Goal: Task Accomplishment & Management: Complete application form

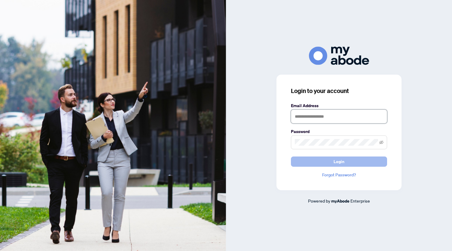
type input "**********"
click at [346, 161] on button "Login" at bounding box center [339, 161] width 96 height 10
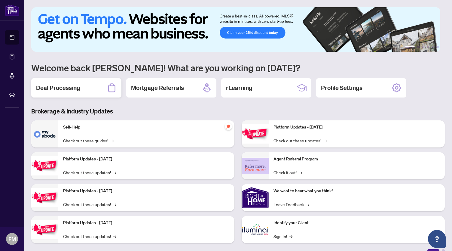
click at [69, 88] on h2 "Deal Processing" at bounding box center [58, 88] width 44 height 8
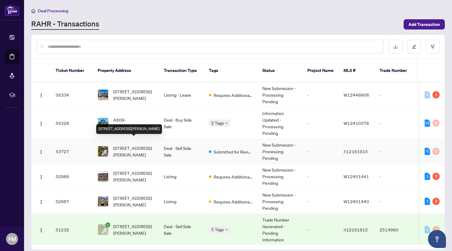
click at [121, 145] on span "[STREET_ADDRESS][PERSON_NAME]" at bounding box center [133, 151] width 41 height 13
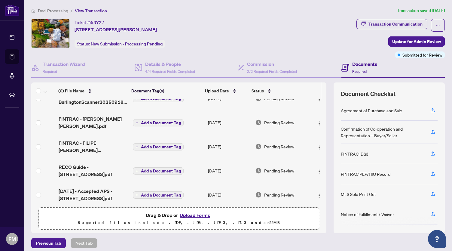
scroll to position [41, 0]
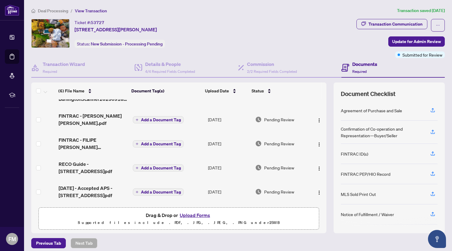
click at [194, 213] on button "Upload Forms" at bounding box center [195, 215] width 34 height 8
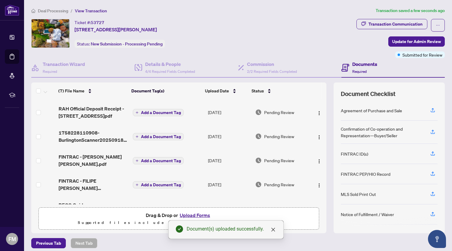
scroll to position [0, 0]
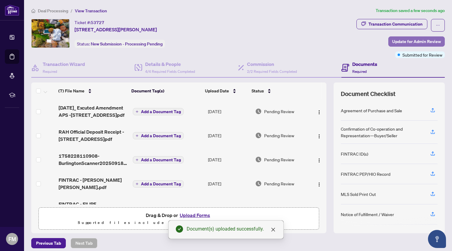
click at [392, 42] on span "Update for Admin Review" at bounding box center [416, 42] width 49 height 10
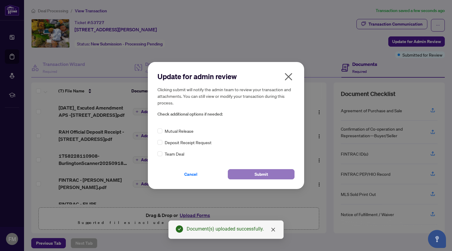
click at [259, 174] on span "Submit" at bounding box center [262, 174] width 14 height 10
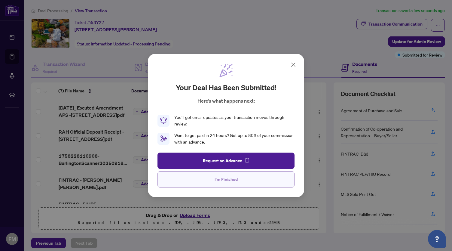
click at [254, 176] on button "I'm Finished" at bounding box center [226, 179] width 137 height 16
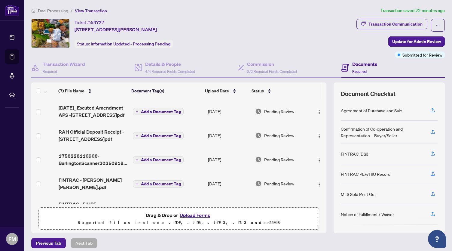
click at [189, 214] on button "Upload Forms" at bounding box center [195, 215] width 34 height 8
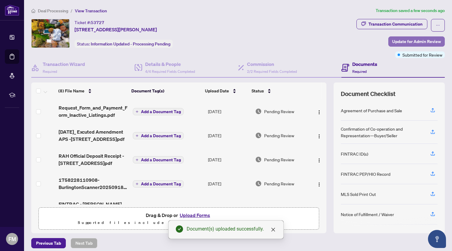
click at [408, 41] on span "Update for Admin Review" at bounding box center [416, 42] width 49 height 10
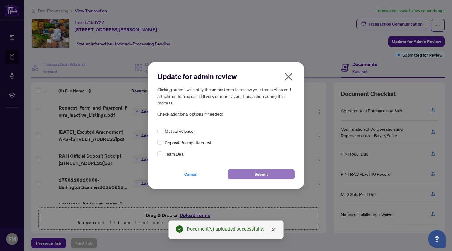
click at [262, 179] on span "Submit" at bounding box center [262, 174] width 14 height 10
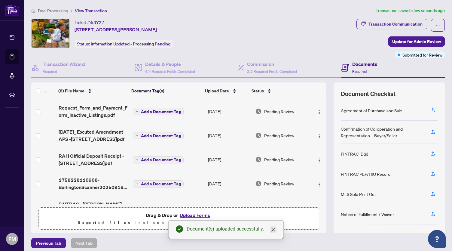
click at [272, 229] on icon "close" at bounding box center [274, 230] width 4 height 4
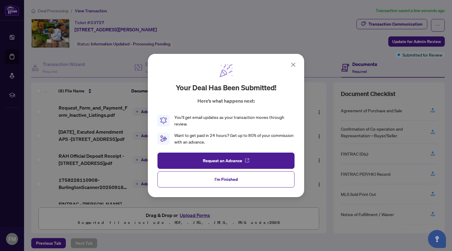
drag, startPoint x: 211, startPoint y: 175, endPoint x: 195, endPoint y: 155, distance: 24.8
click at [211, 175] on button "I'm Finished" at bounding box center [226, 179] width 137 height 16
